Goal: Transaction & Acquisition: Book appointment/travel/reservation

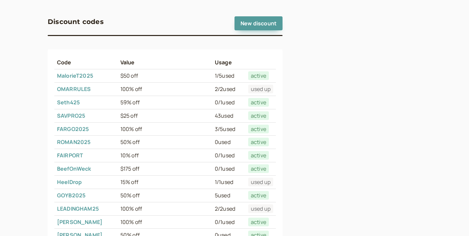
scroll to position [55, 0]
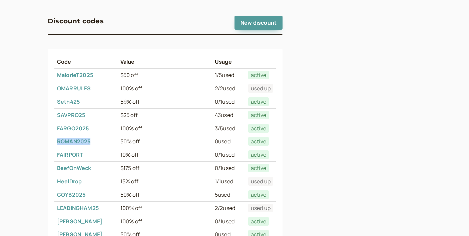
drag, startPoint x: 95, startPoint y: 139, endPoint x: 55, endPoint y: 139, distance: 40.4
click at [55, 139] on td "ROMAN2025" at bounding box center [85, 141] width 63 height 13
copy link "ROMAN2025"
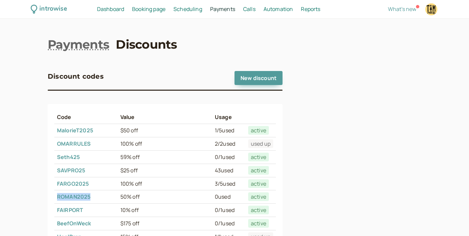
click at [155, 11] on span "Booking page" at bounding box center [148, 8] width 33 height 7
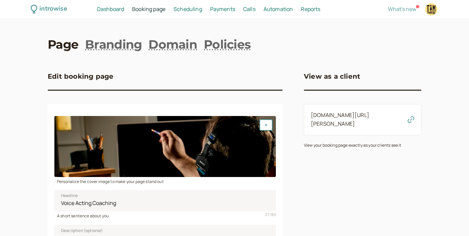
click at [331, 115] on link "[DOMAIN_NAME][URL][PERSON_NAME]" at bounding box center [340, 119] width 58 height 16
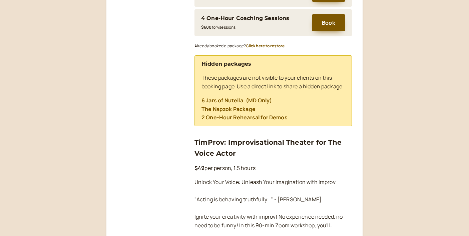
scroll to position [365, 0]
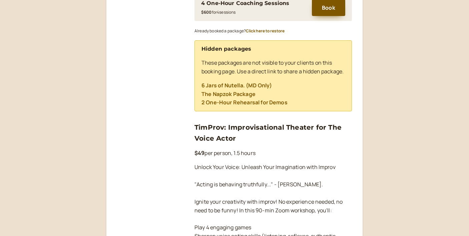
click at [245, 137] on link "TimProv: Improvisational Theater for The Voice Actor" at bounding box center [267, 132] width 147 height 19
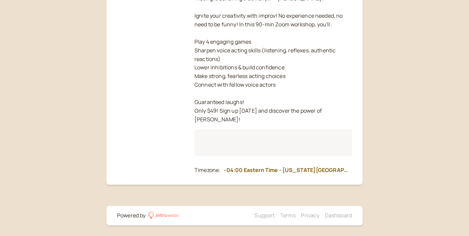
scroll to position [98, 0]
